Goal: Information Seeking & Learning: Learn about a topic

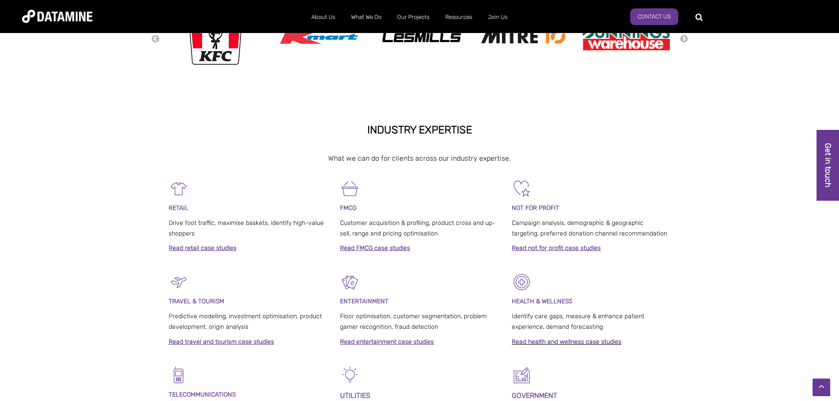
scroll to position [308, 0]
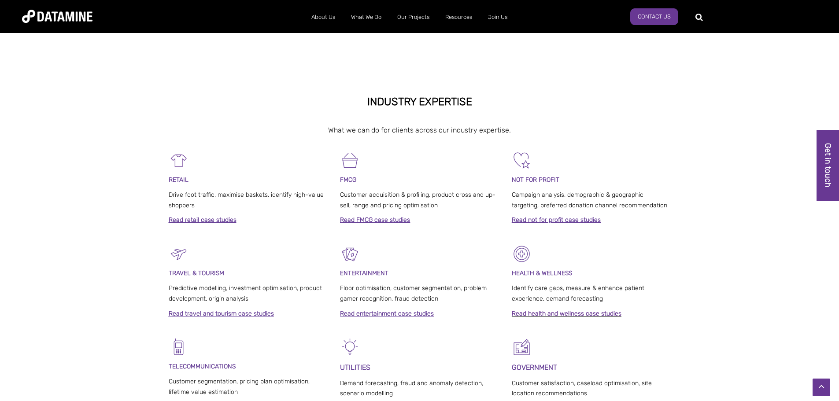
click at [216, 219] on link "Read retail case studies" at bounding box center [203, 219] width 68 height 7
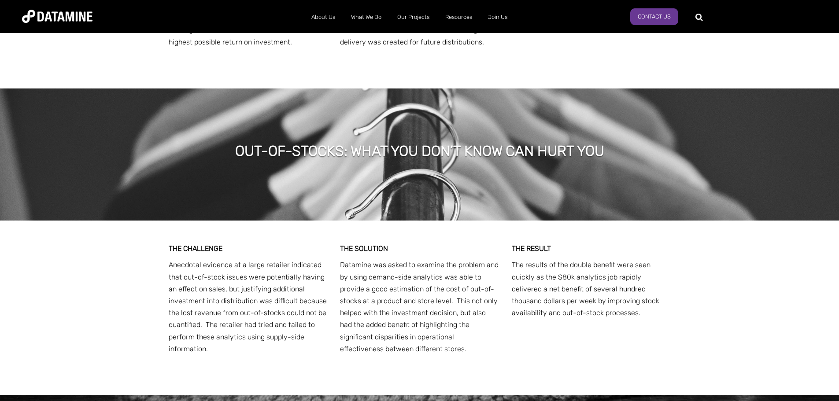
scroll to position [3128, 0]
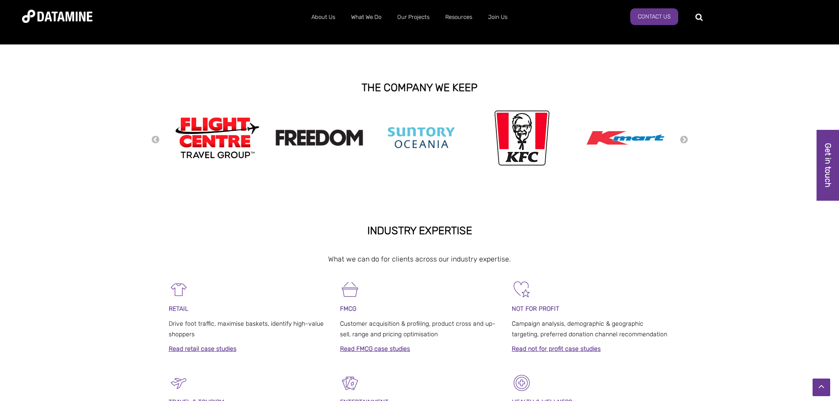
scroll to position [176, 0]
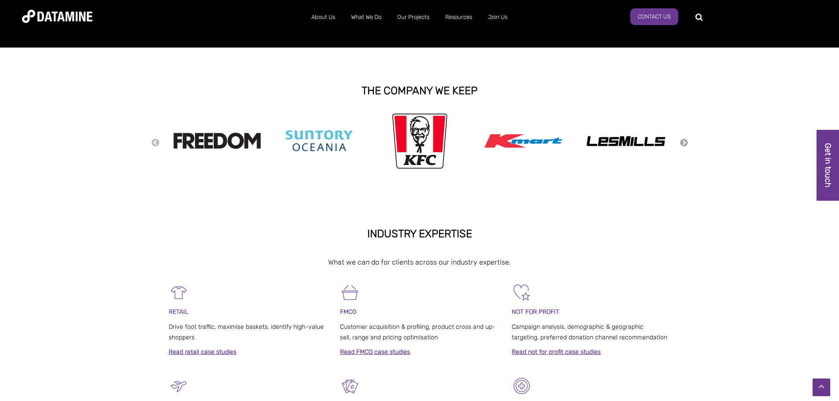
click at [684, 140] on button "Next" at bounding box center [684, 143] width 9 height 10
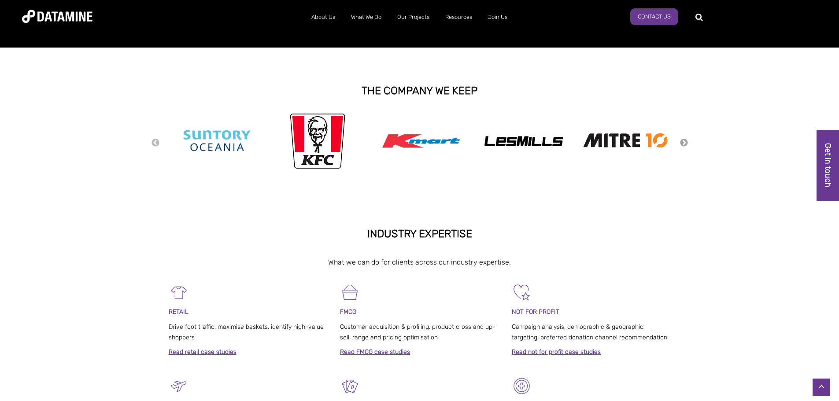
click at [687, 145] on button "Next" at bounding box center [684, 143] width 9 height 10
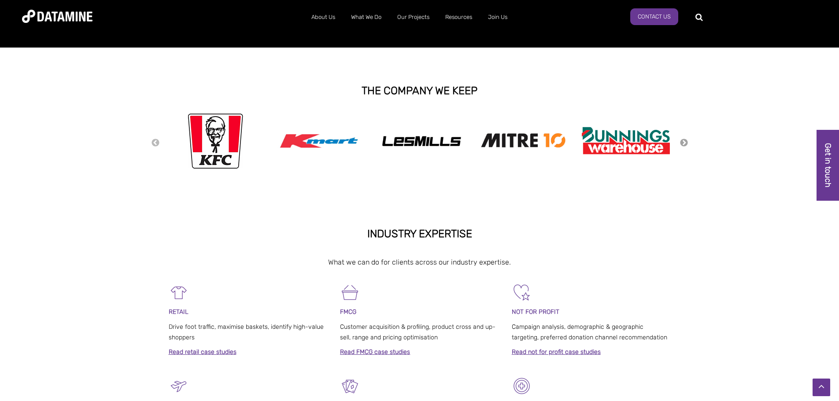
click at [687, 145] on button "Next" at bounding box center [684, 143] width 9 height 10
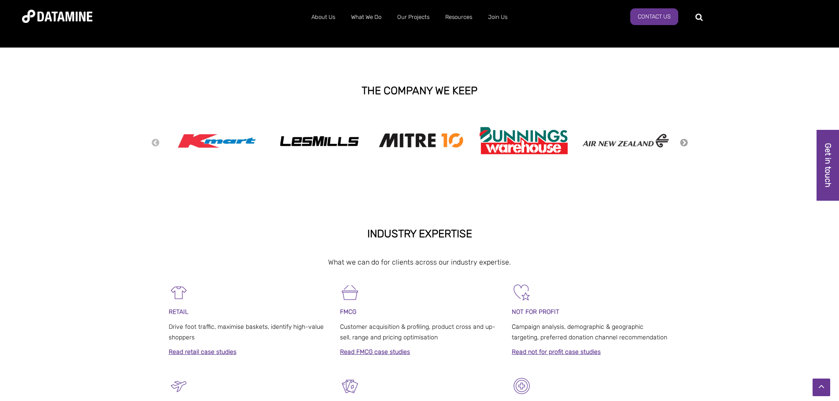
click at [687, 145] on button "Next" at bounding box center [684, 143] width 9 height 10
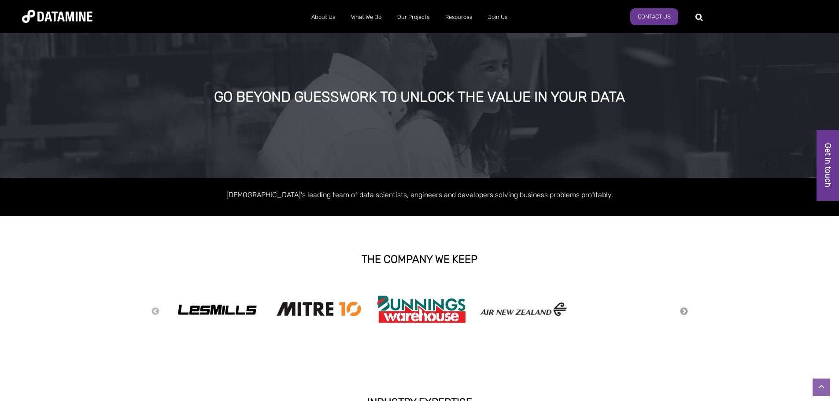
scroll to position [0, 0]
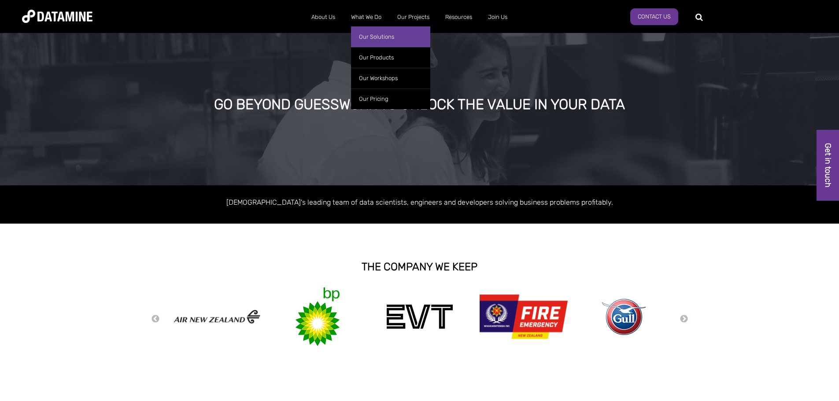
click at [372, 39] on link "Our Solutions" at bounding box center [390, 36] width 79 height 21
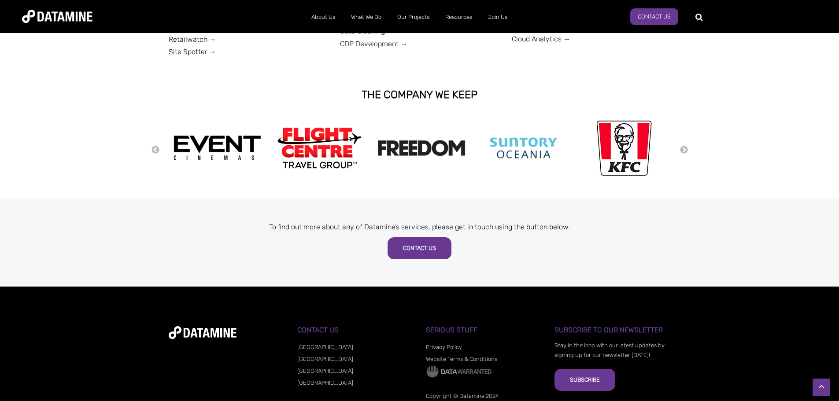
scroll to position [308, 0]
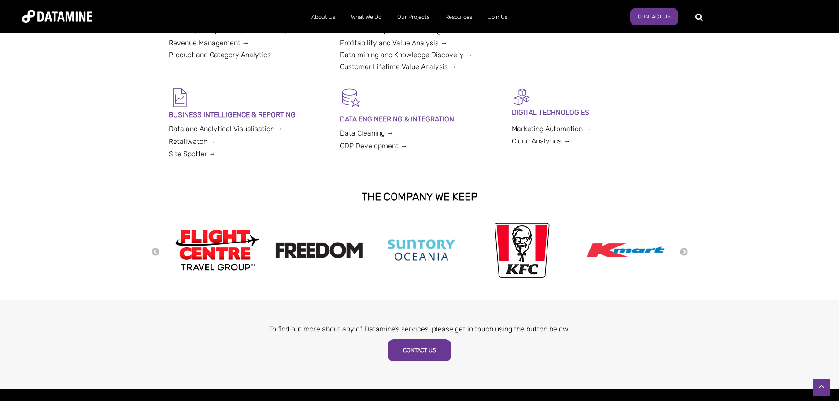
click at [197, 130] on link "Data and Analytical Visualisation →" at bounding box center [226, 129] width 115 height 8
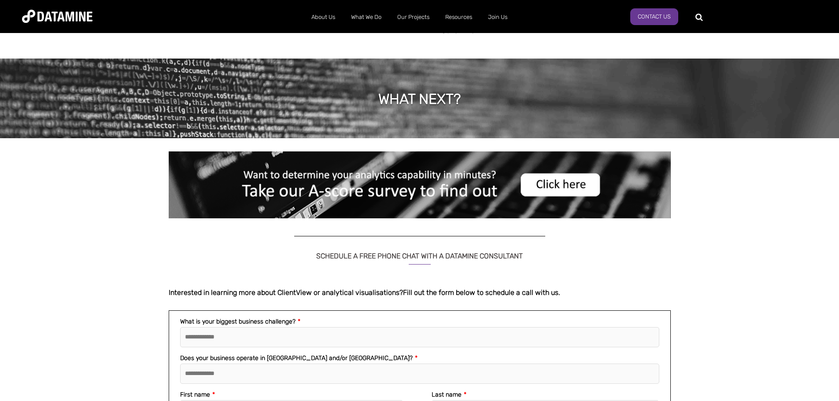
scroll to position [969, 0]
